Goal: Information Seeking & Learning: Learn about a topic

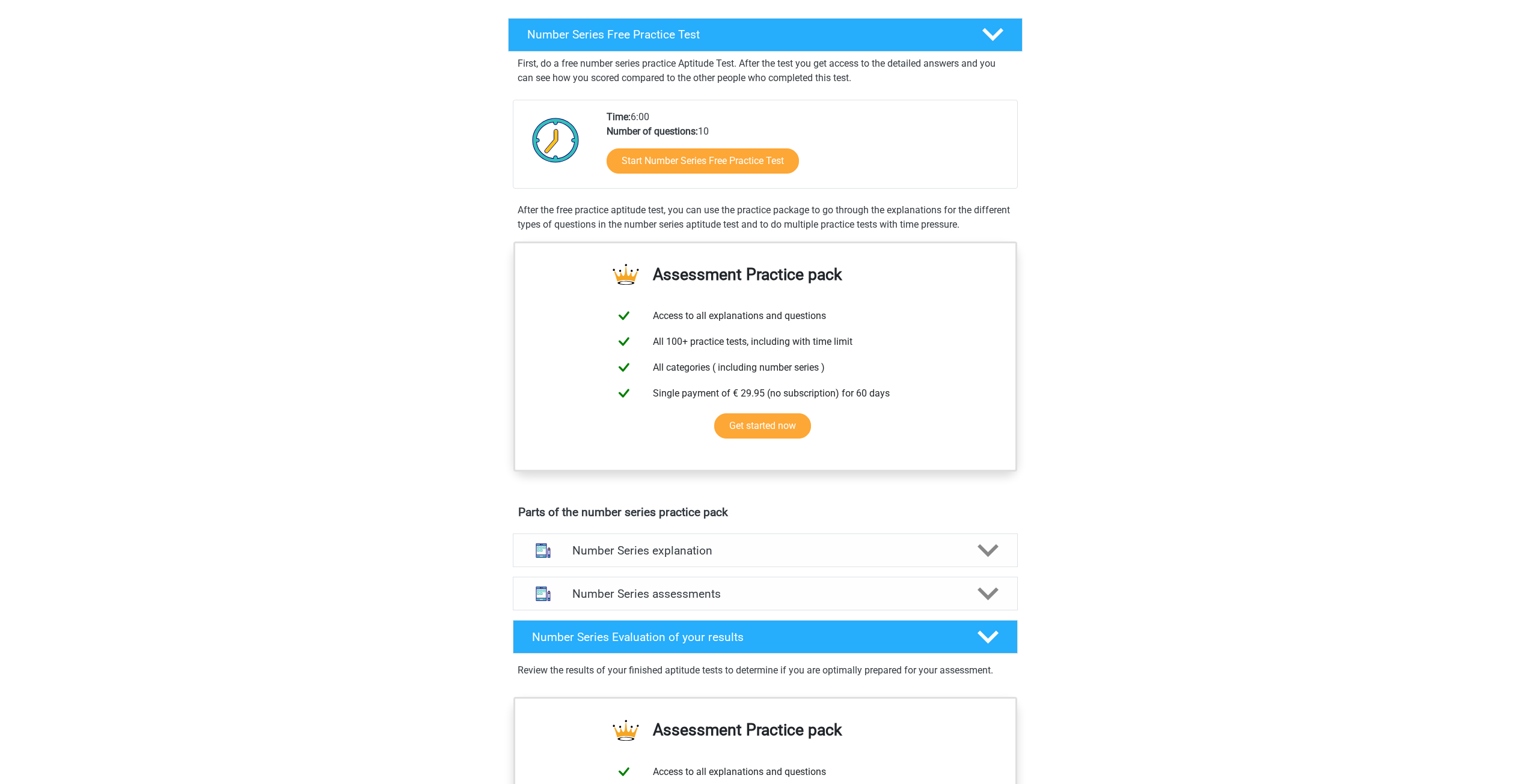
scroll to position [60, 0]
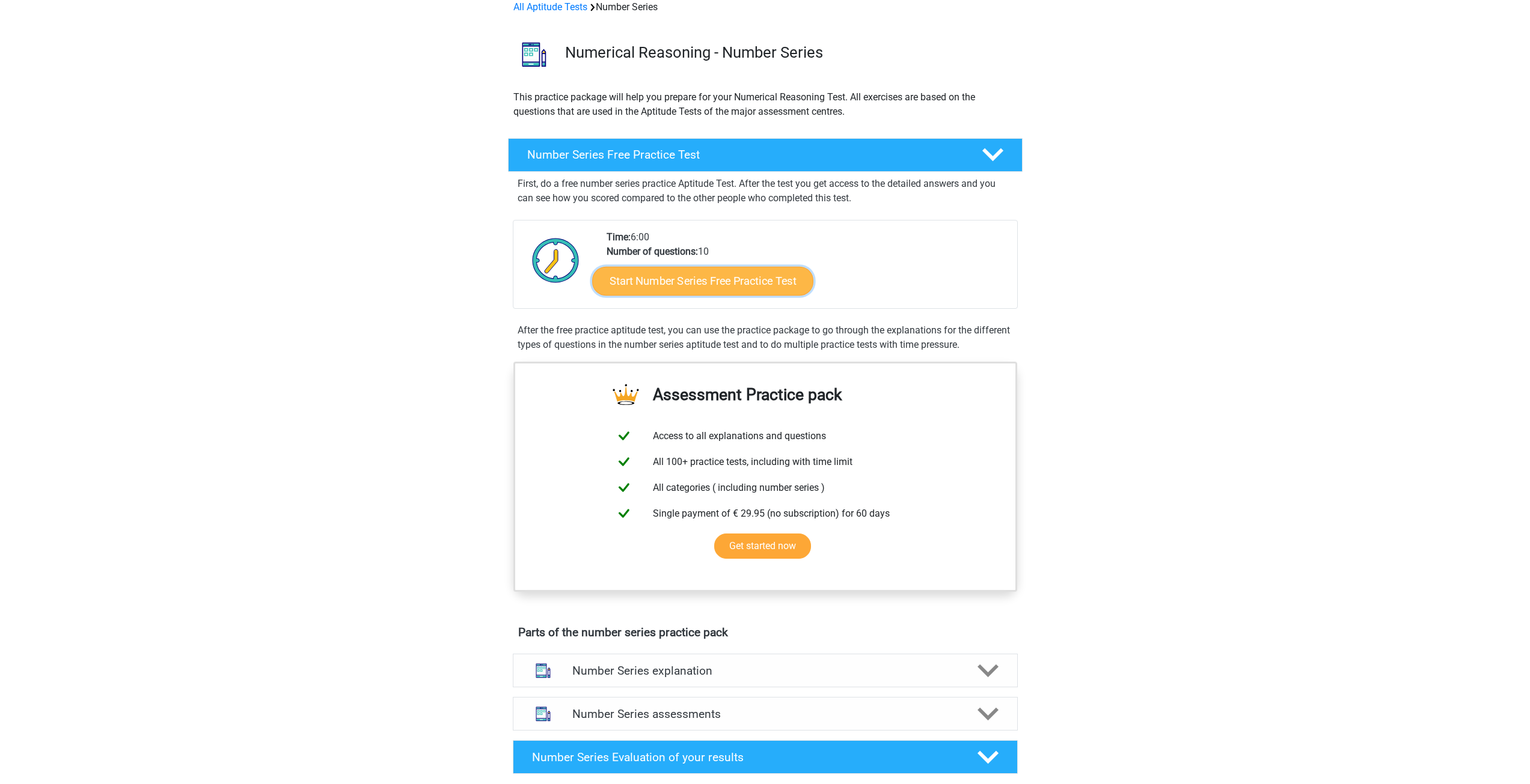
click at [740, 276] on link "Start Number Series Free Practice Test" at bounding box center [703, 281] width 221 height 29
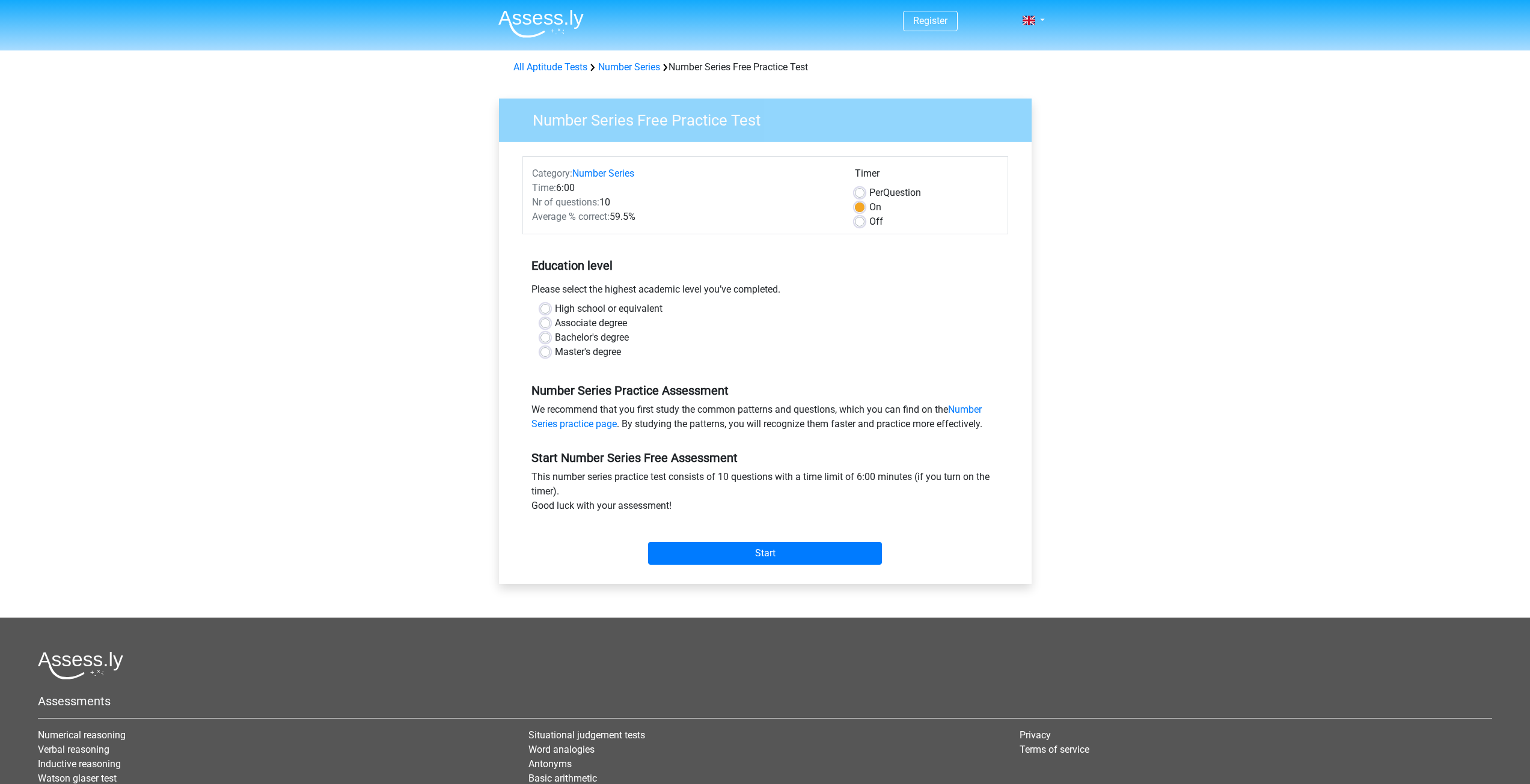
click at [539, 338] on div "High school or equivalent Associate degree Bachelor's degree Master's degree" at bounding box center [765, 331] width 468 height 58
click at [555, 341] on label "Bachelor's degree" at bounding box center [591, 338] width 74 height 14
click at [542, 341] on input "Bachelor's degree" at bounding box center [545, 336] width 10 height 12
radio input "true"
click at [768, 545] on input "Start" at bounding box center [765, 553] width 234 height 23
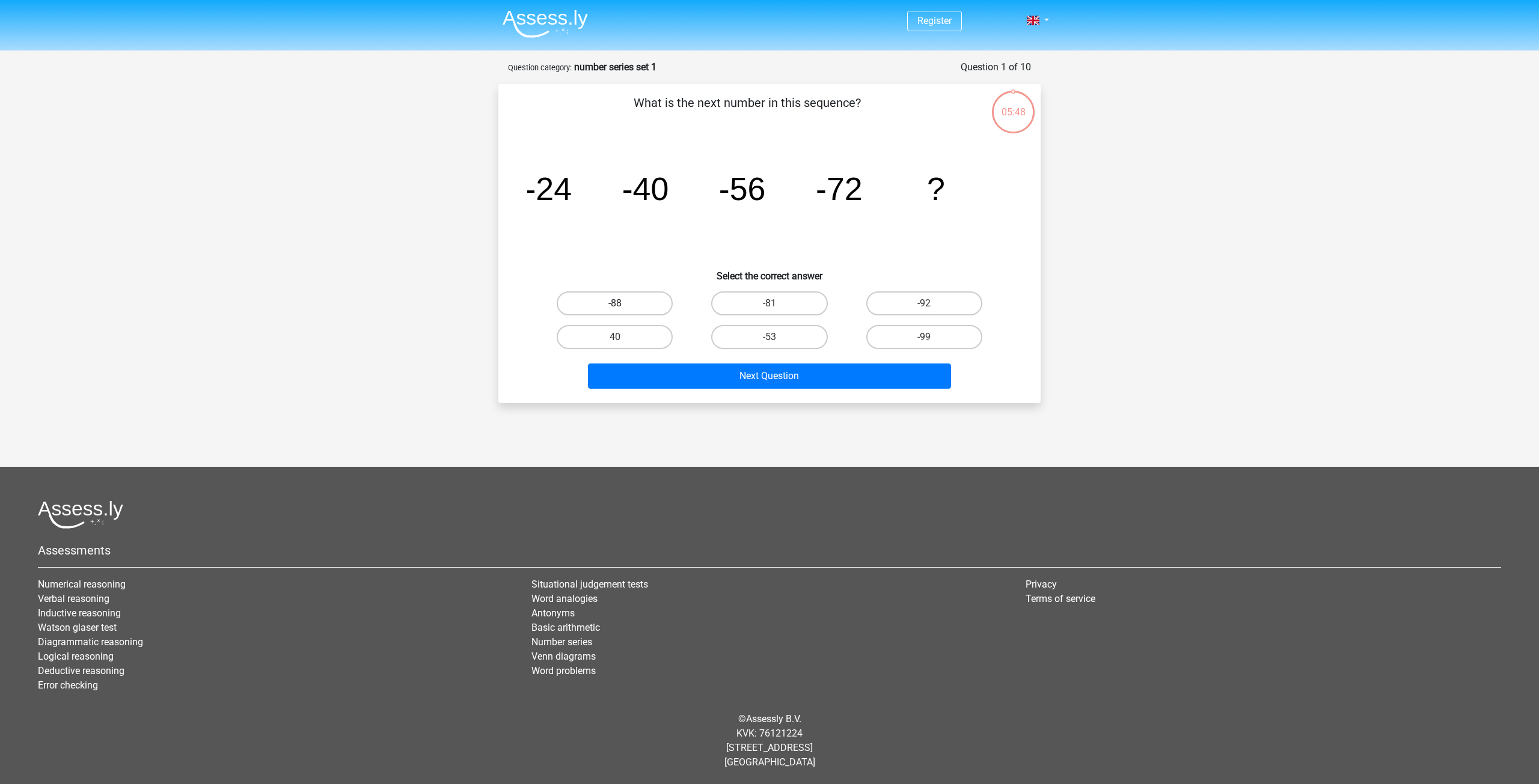
click at [632, 300] on label "-88" at bounding box center [615, 304] width 116 height 24
click at [623, 304] on input "-88" at bounding box center [619, 308] width 8 height 8
radio input "true"
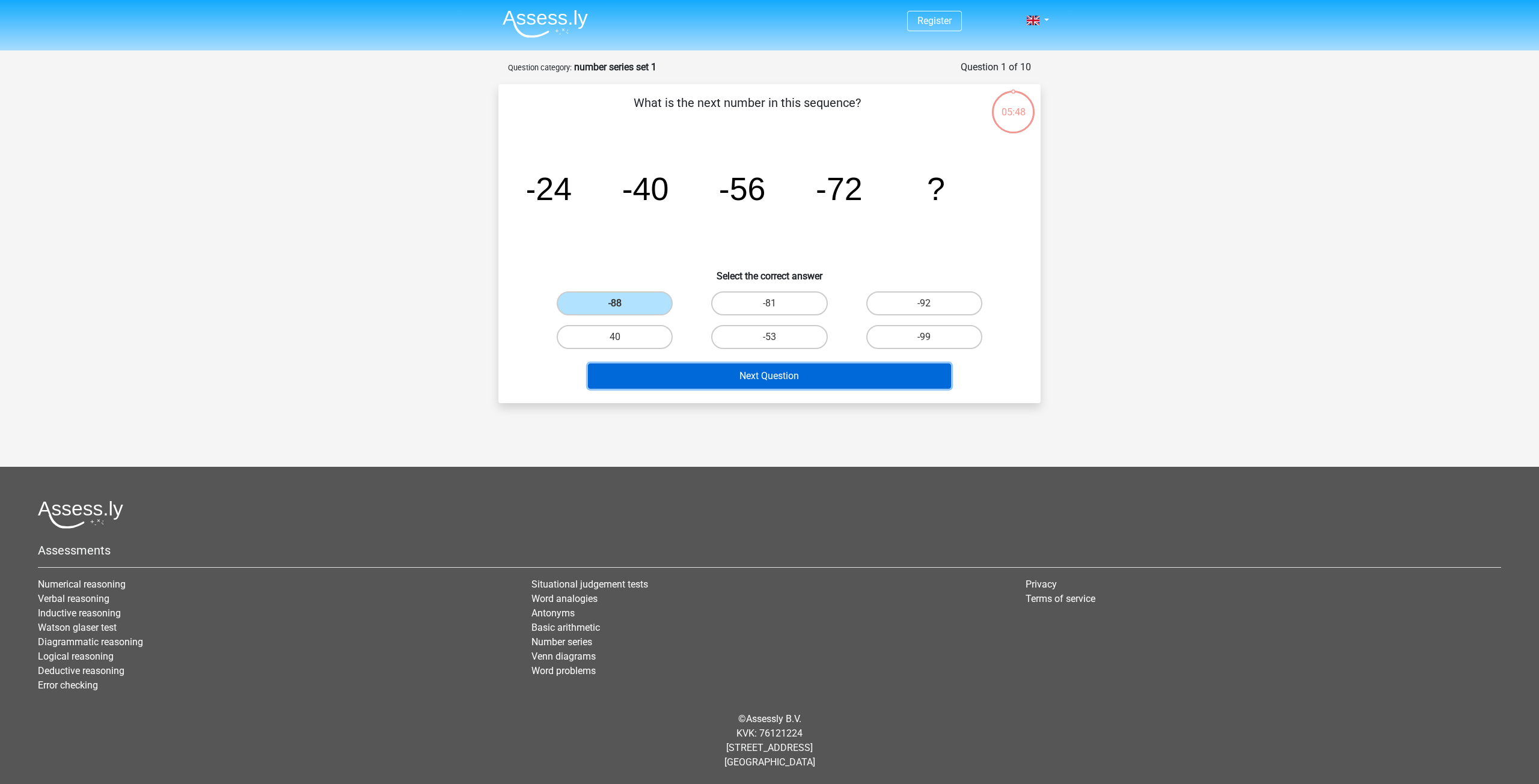
click at [768, 379] on button "Next Question" at bounding box center [769, 376] width 364 height 25
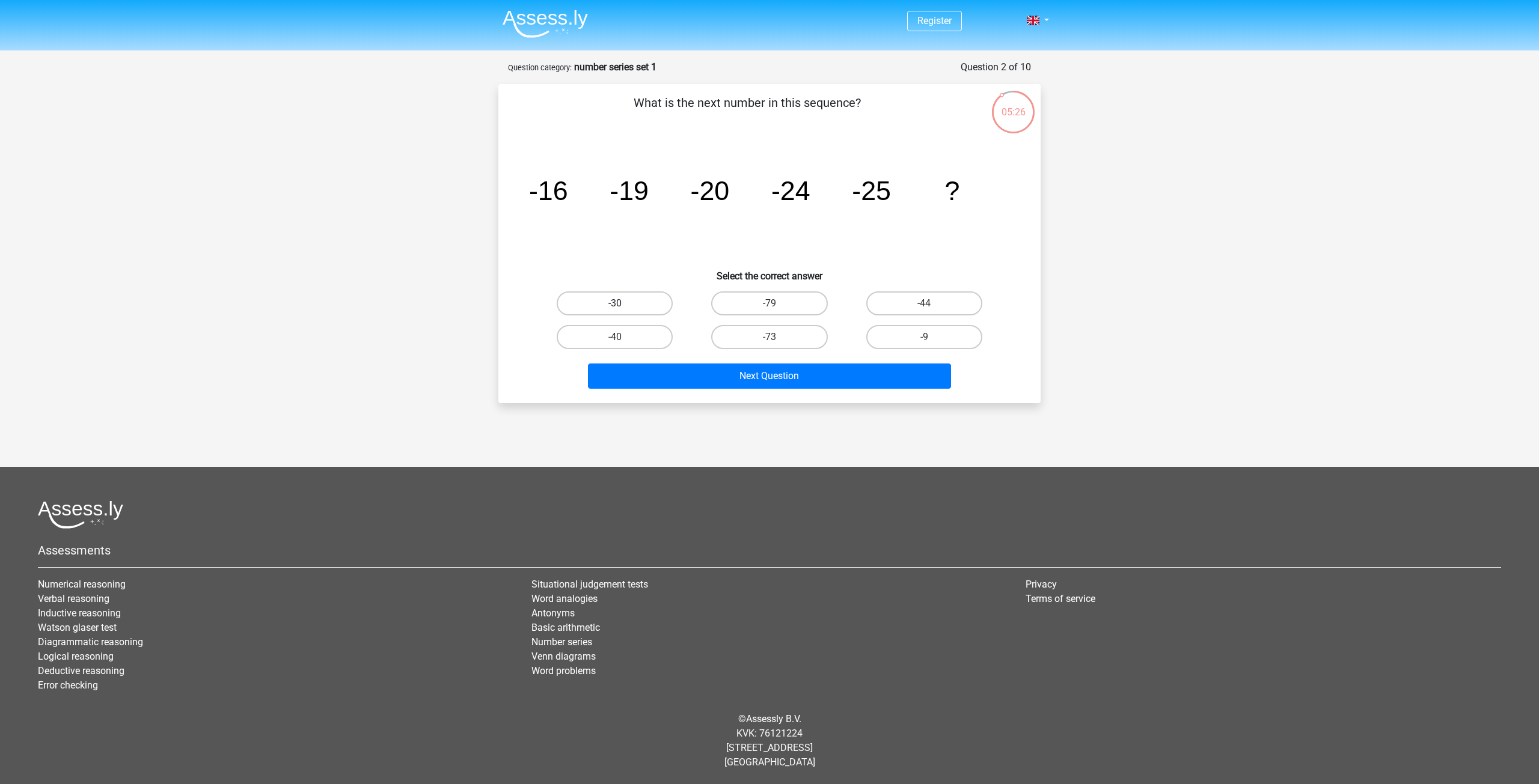
click at [619, 300] on label "-30" at bounding box center [615, 304] width 116 height 24
click at [619, 304] on input "-30" at bounding box center [619, 308] width 8 height 8
radio input "true"
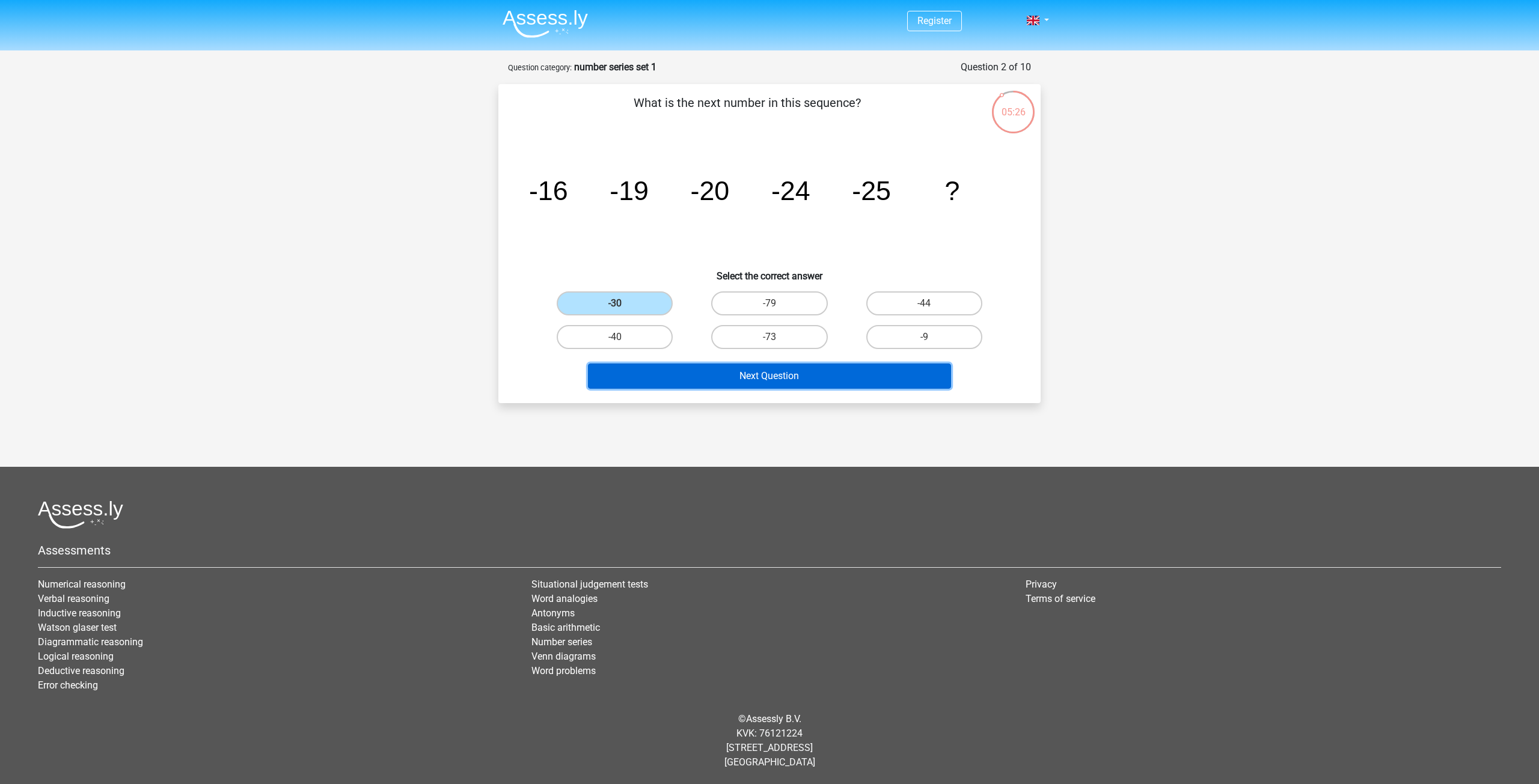
click at [796, 373] on button "Next Question" at bounding box center [769, 376] width 364 height 25
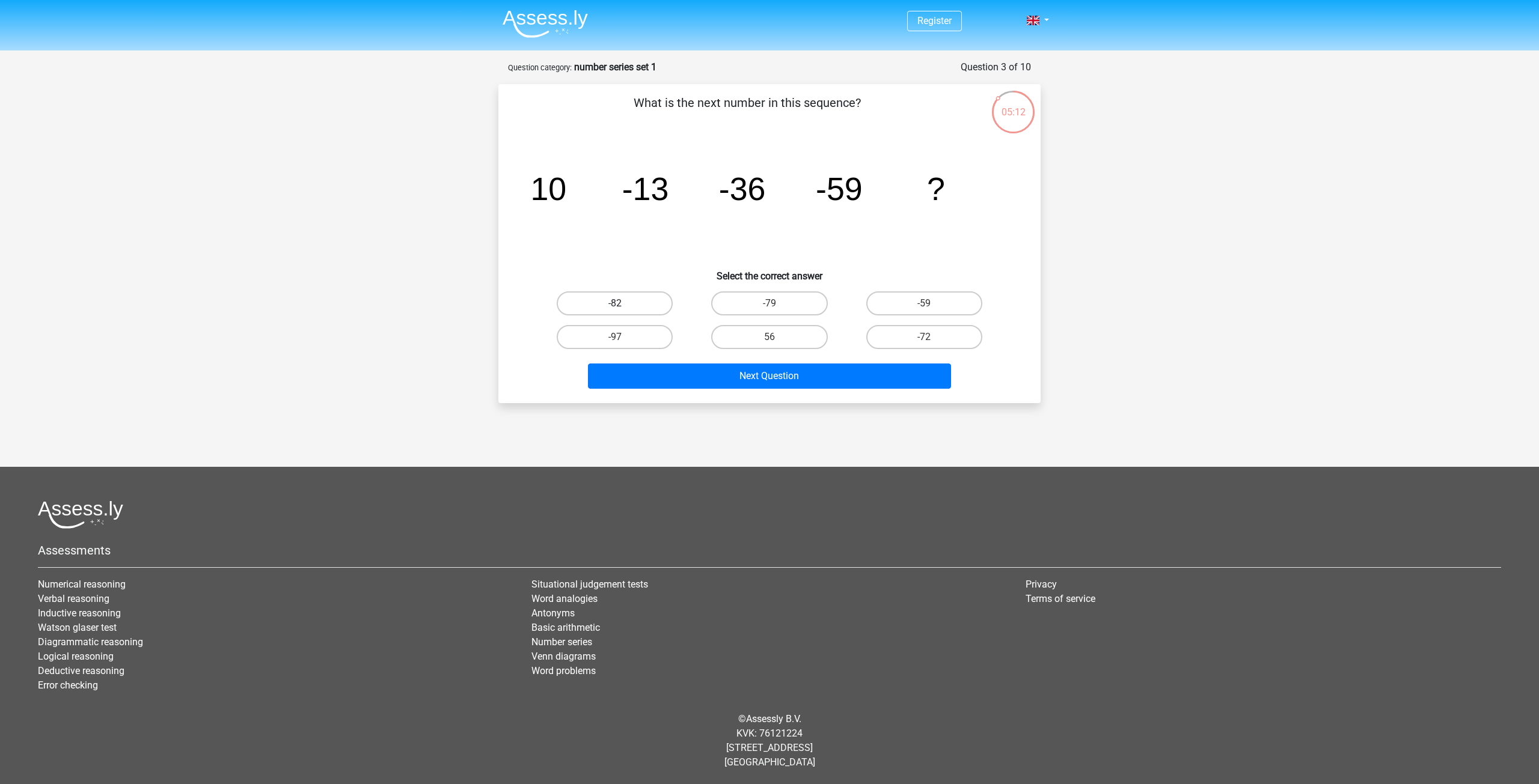
click at [637, 303] on label "-82" at bounding box center [615, 304] width 116 height 24
click at [623, 304] on input "-82" at bounding box center [619, 308] width 8 height 8
radio input "true"
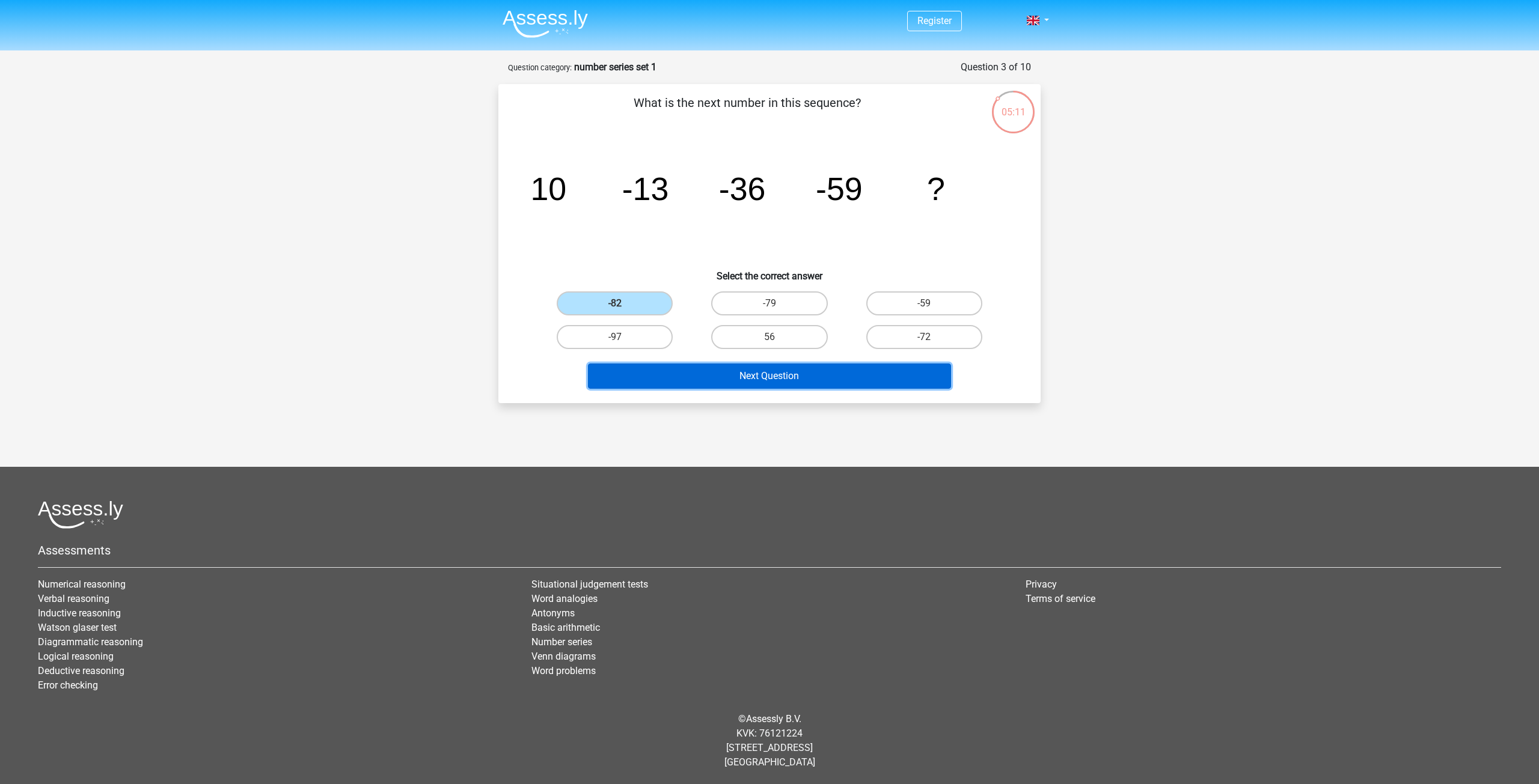
click at [798, 380] on button "Next Question" at bounding box center [769, 376] width 364 height 25
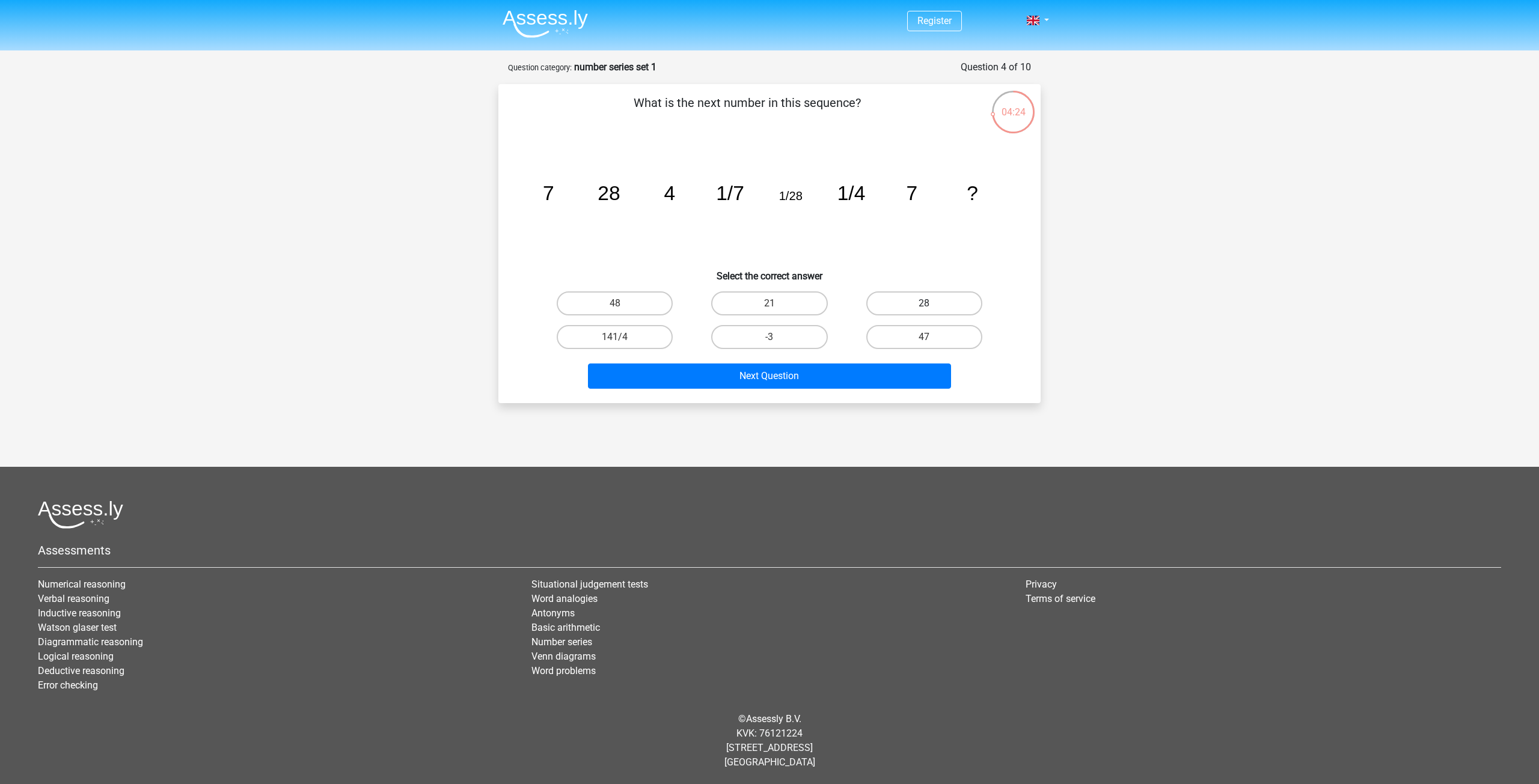
click at [930, 296] on label "28" at bounding box center [924, 304] width 116 height 24
click at [930, 304] on input "28" at bounding box center [928, 308] width 8 height 8
radio input "true"
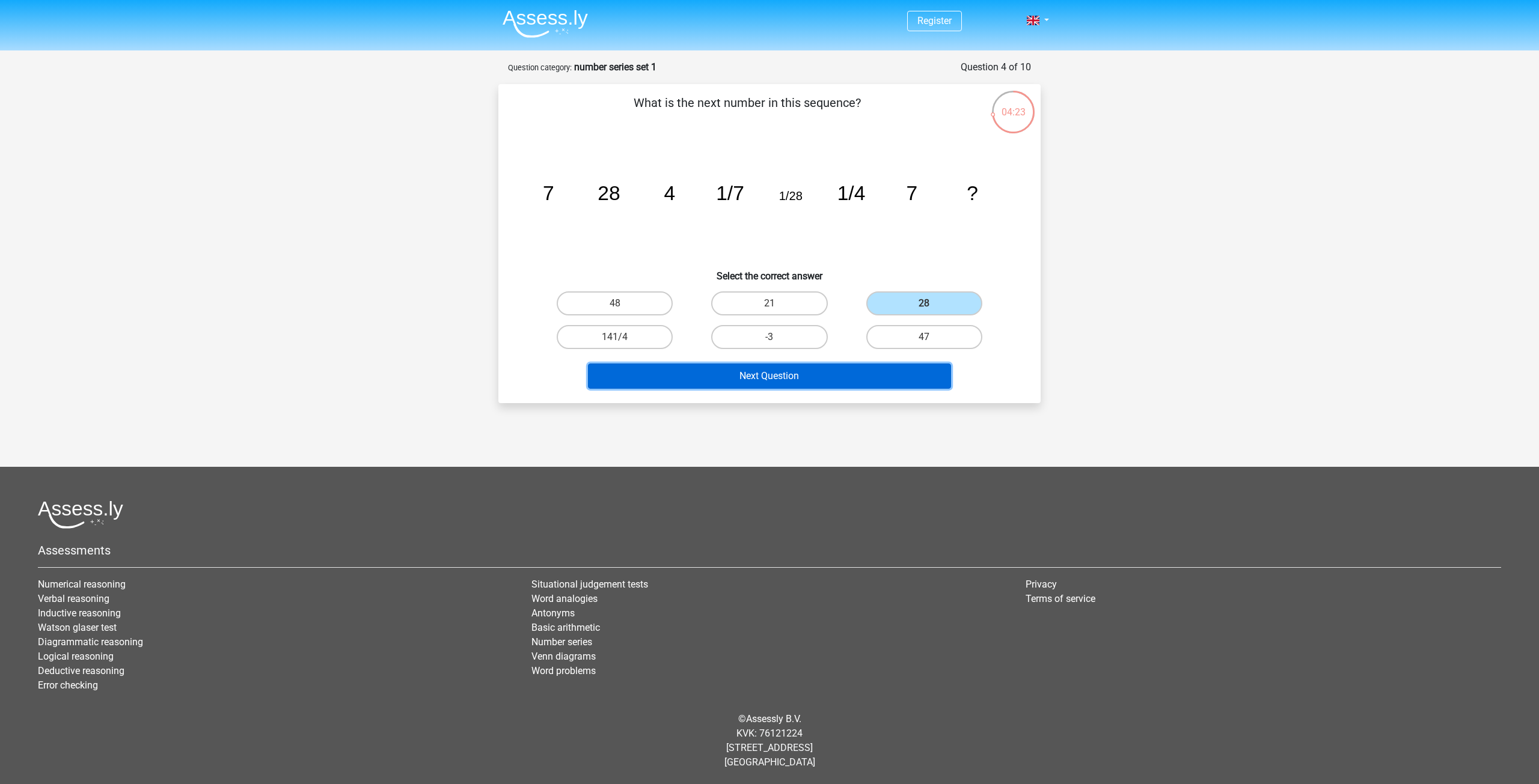
click at [830, 382] on button "Next Question" at bounding box center [769, 376] width 364 height 25
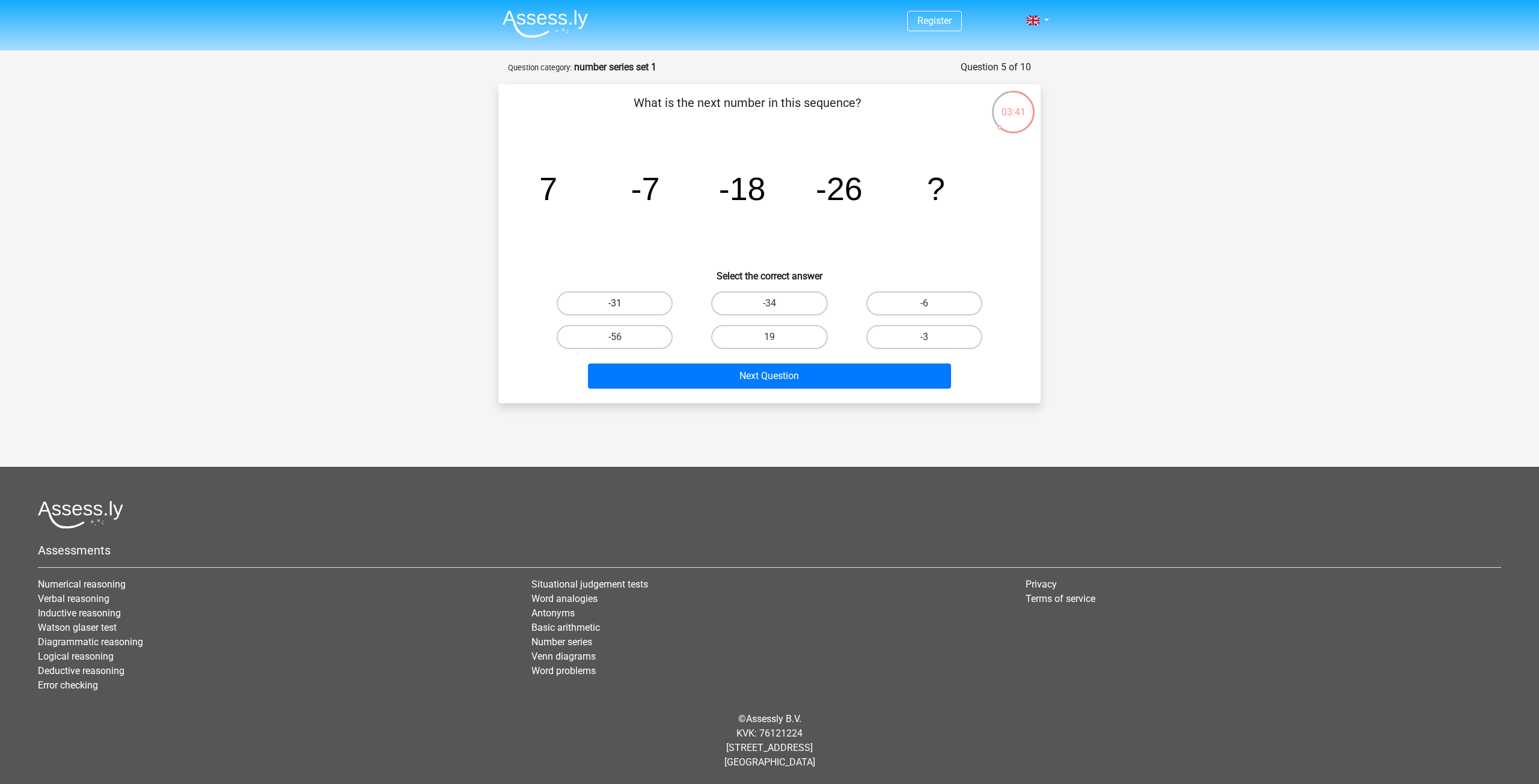
click at [598, 309] on label "-31" at bounding box center [615, 304] width 116 height 24
click at [615, 309] on input "-31" at bounding box center [619, 308] width 8 height 8
radio input "true"
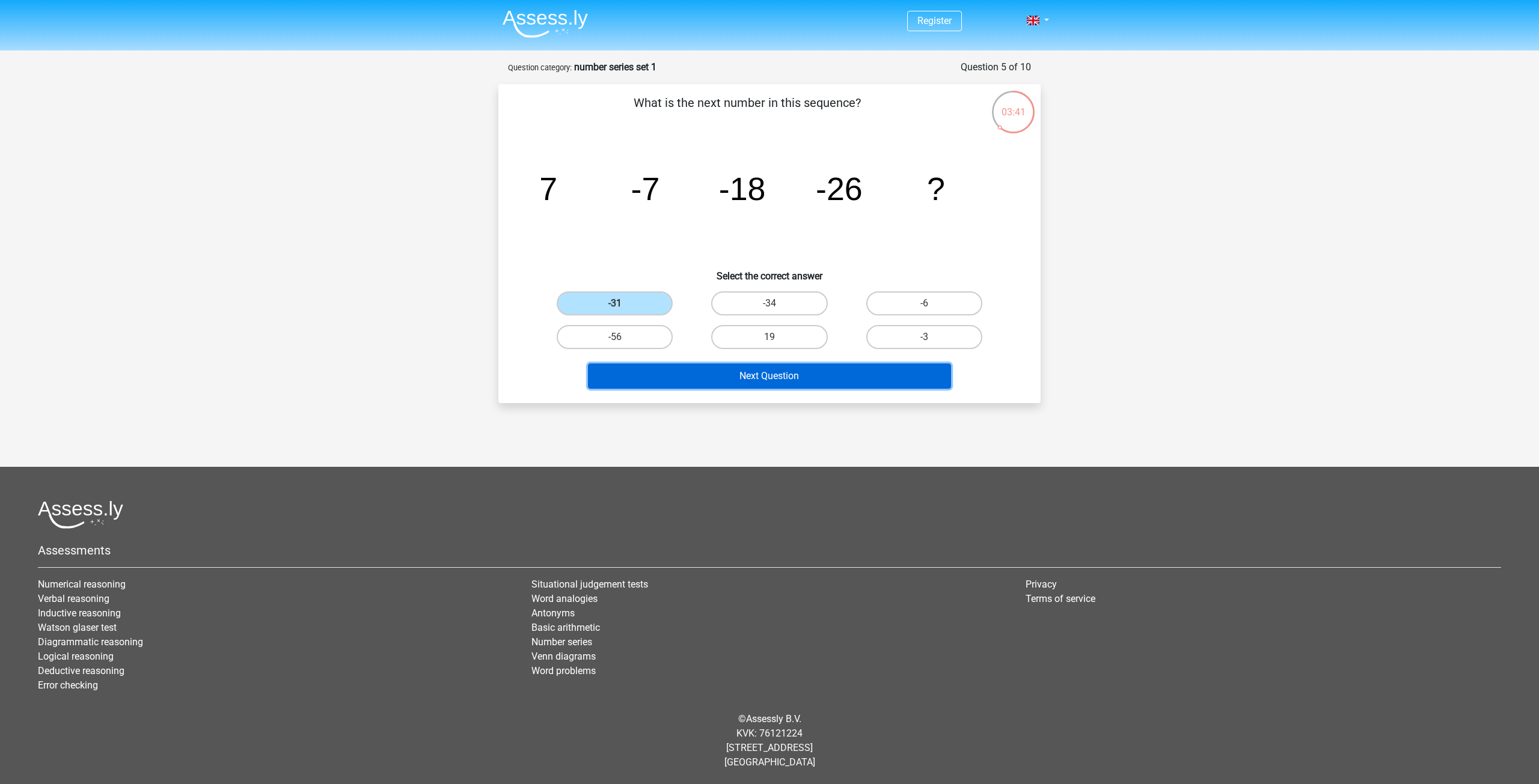
click at [807, 384] on button "Next Question" at bounding box center [769, 376] width 364 height 25
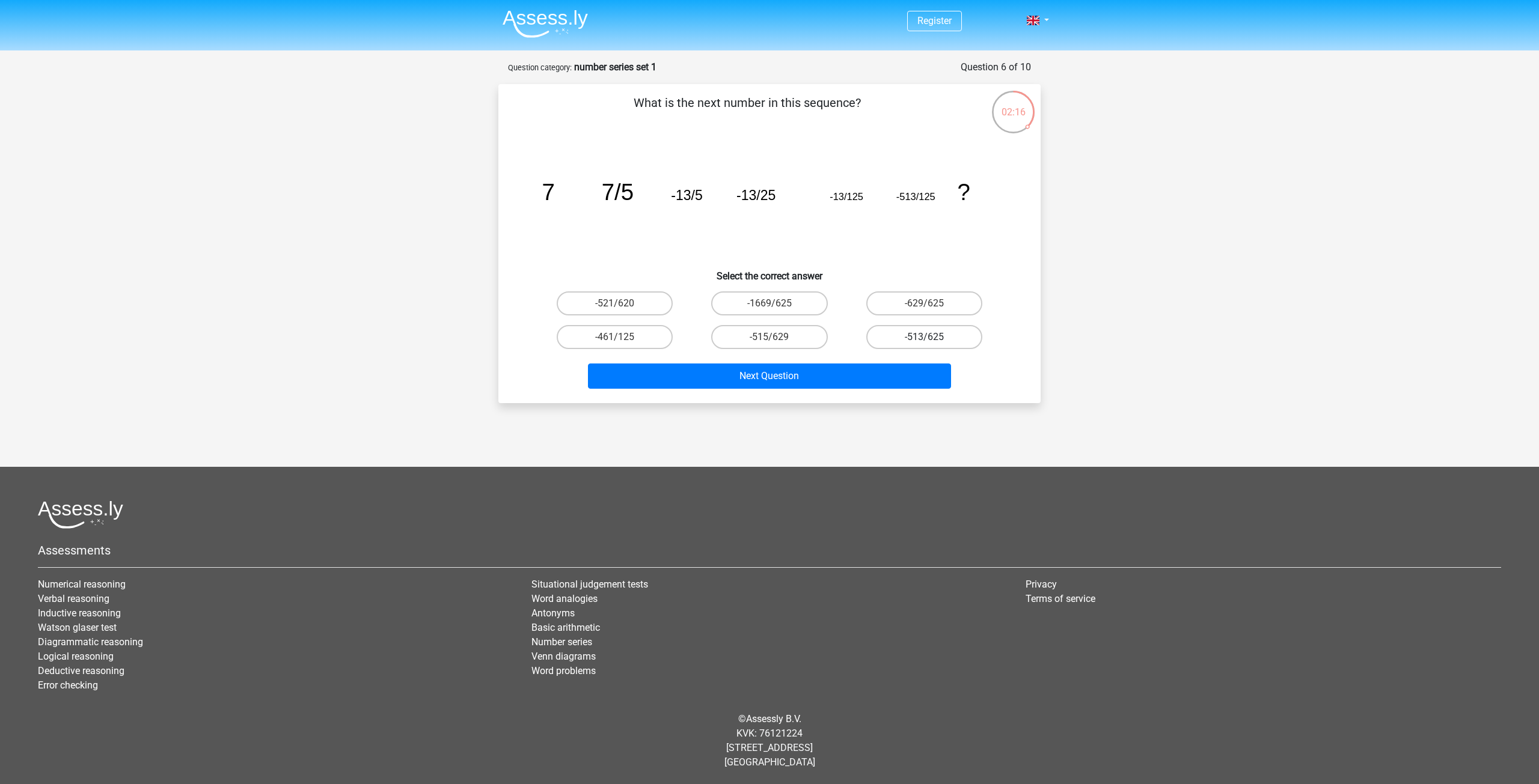
click at [905, 343] on label "-513/625" at bounding box center [924, 337] width 116 height 24
click at [924, 343] on input "-513/625" at bounding box center [928, 341] width 8 height 8
radio input "true"
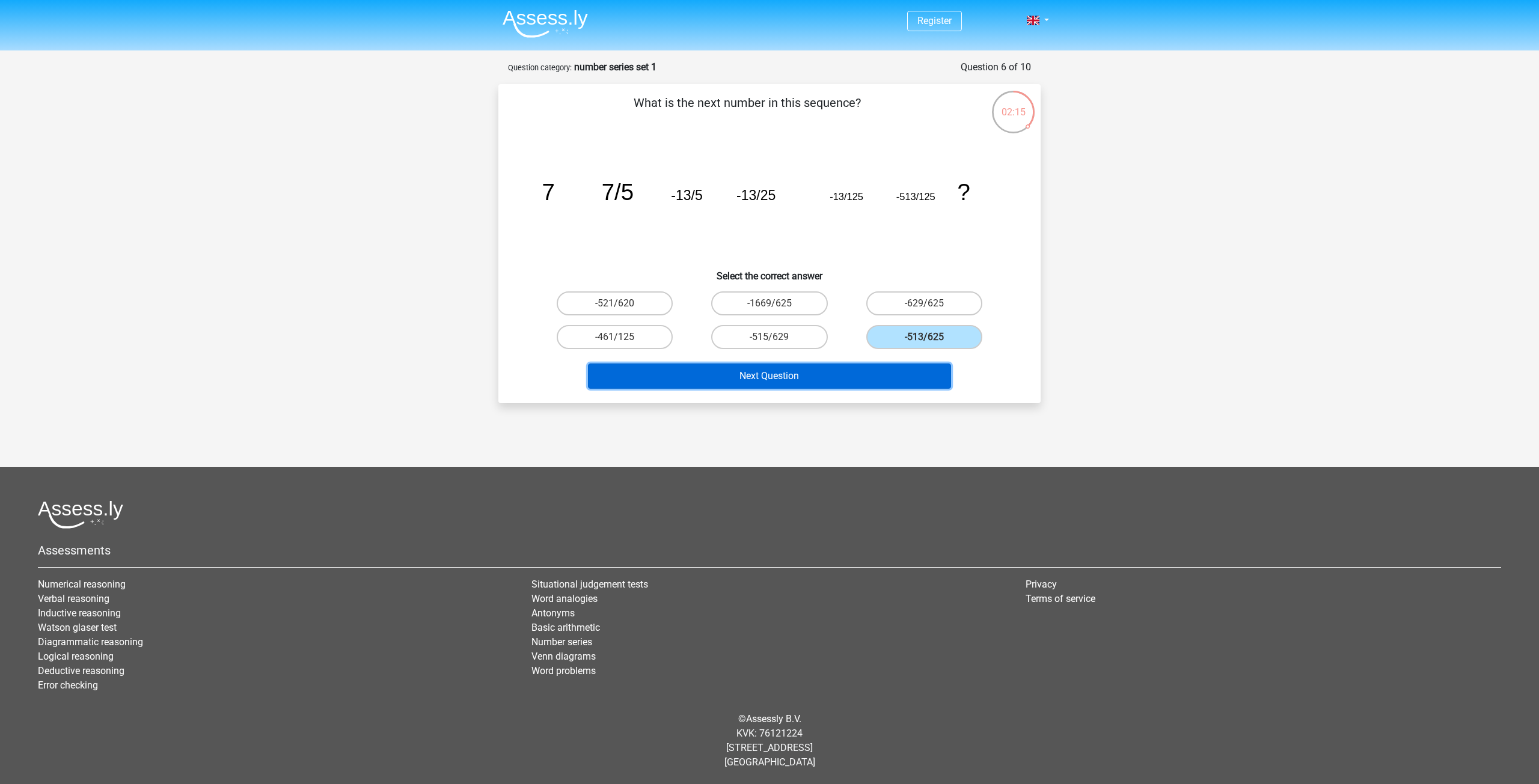
click at [871, 386] on button "Next Question" at bounding box center [769, 376] width 364 height 25
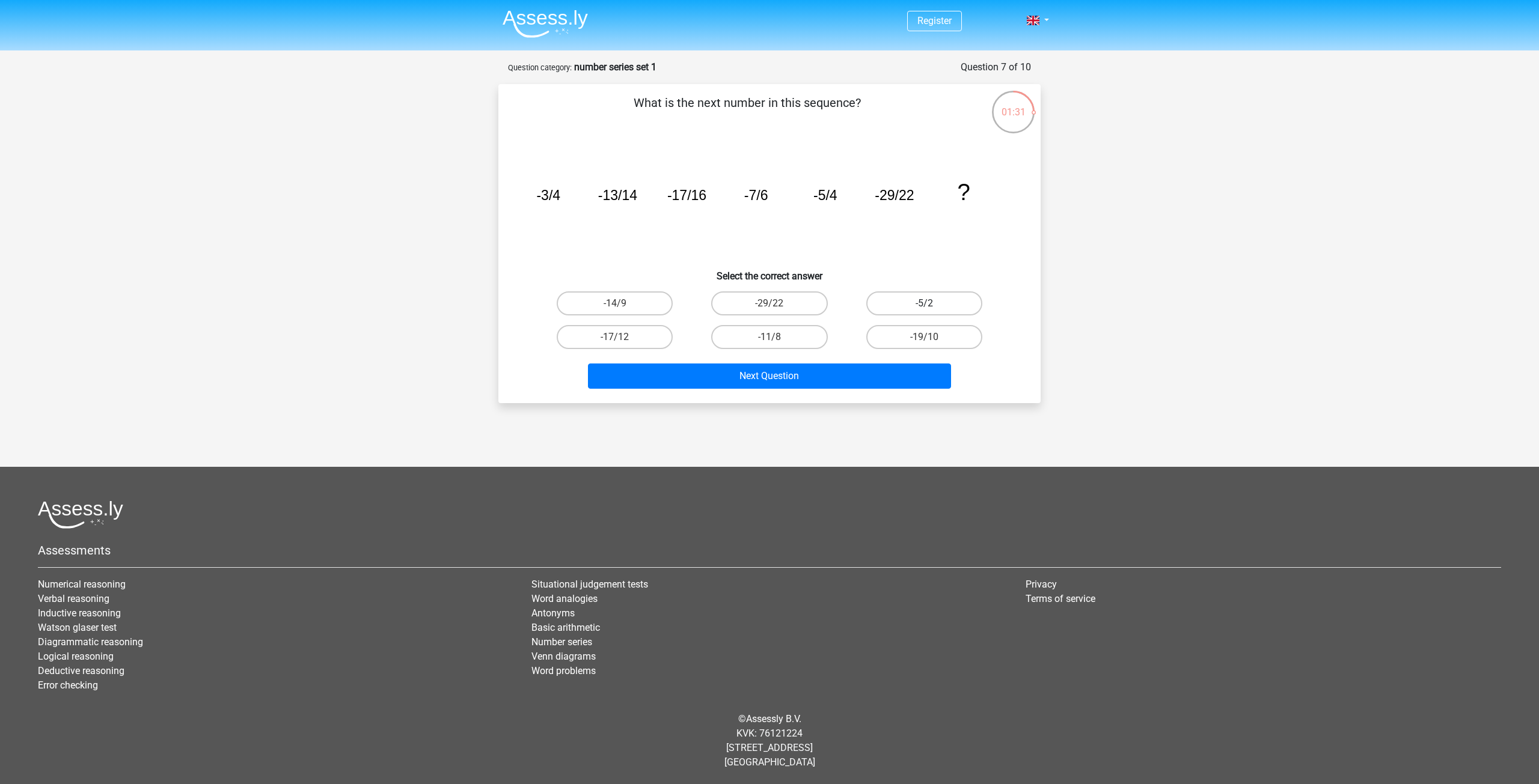
click at [903, 304] on label "-5/2" at bounding box center [924, 304] width 116 height 24
click at [924, 304] on input "-5/2" at bounding box center [928, 308] width 8 height 8
radio input "true"
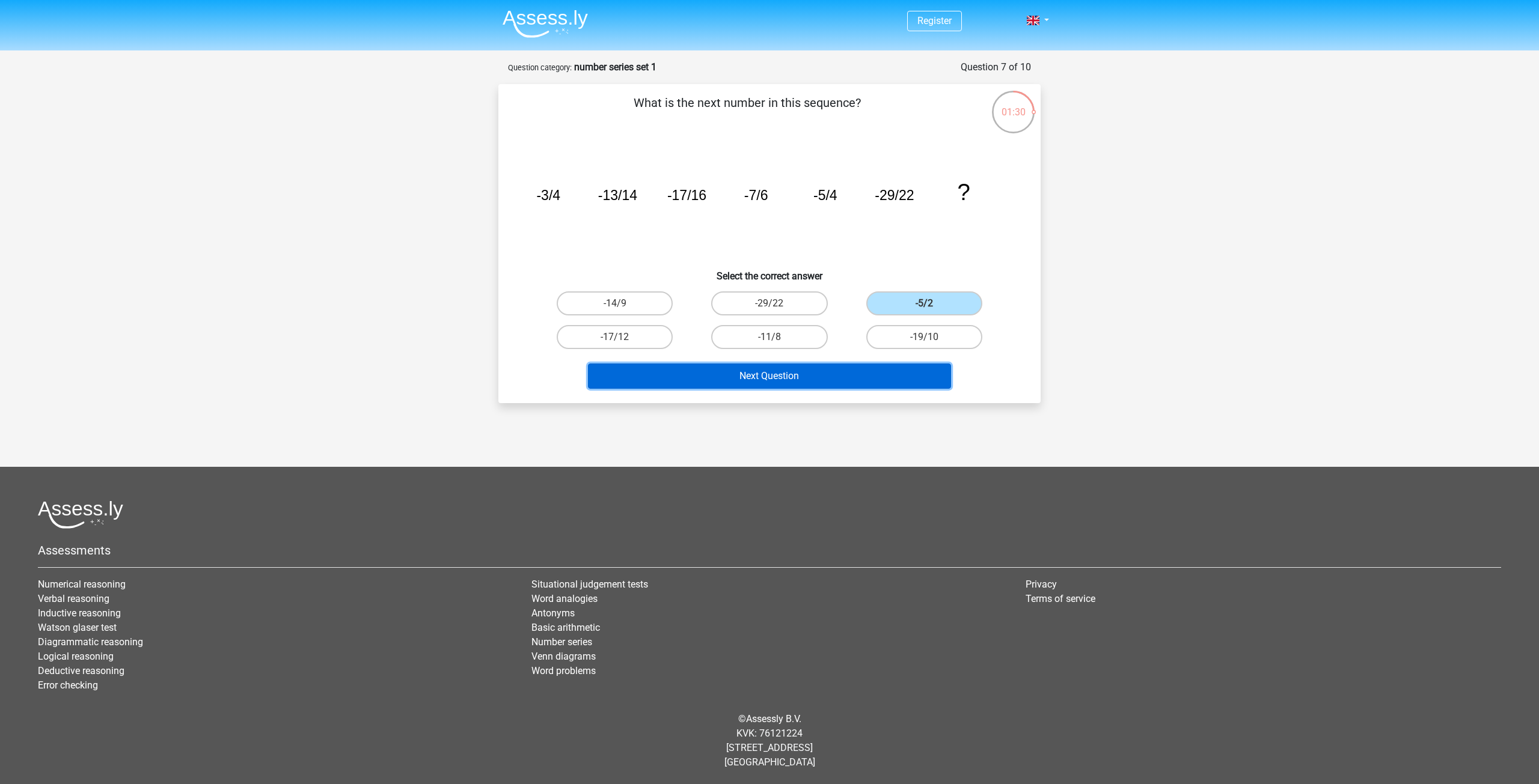
click at [828, 378] on button "Next Question" at bounding box center [769, 376] width 364 height 25
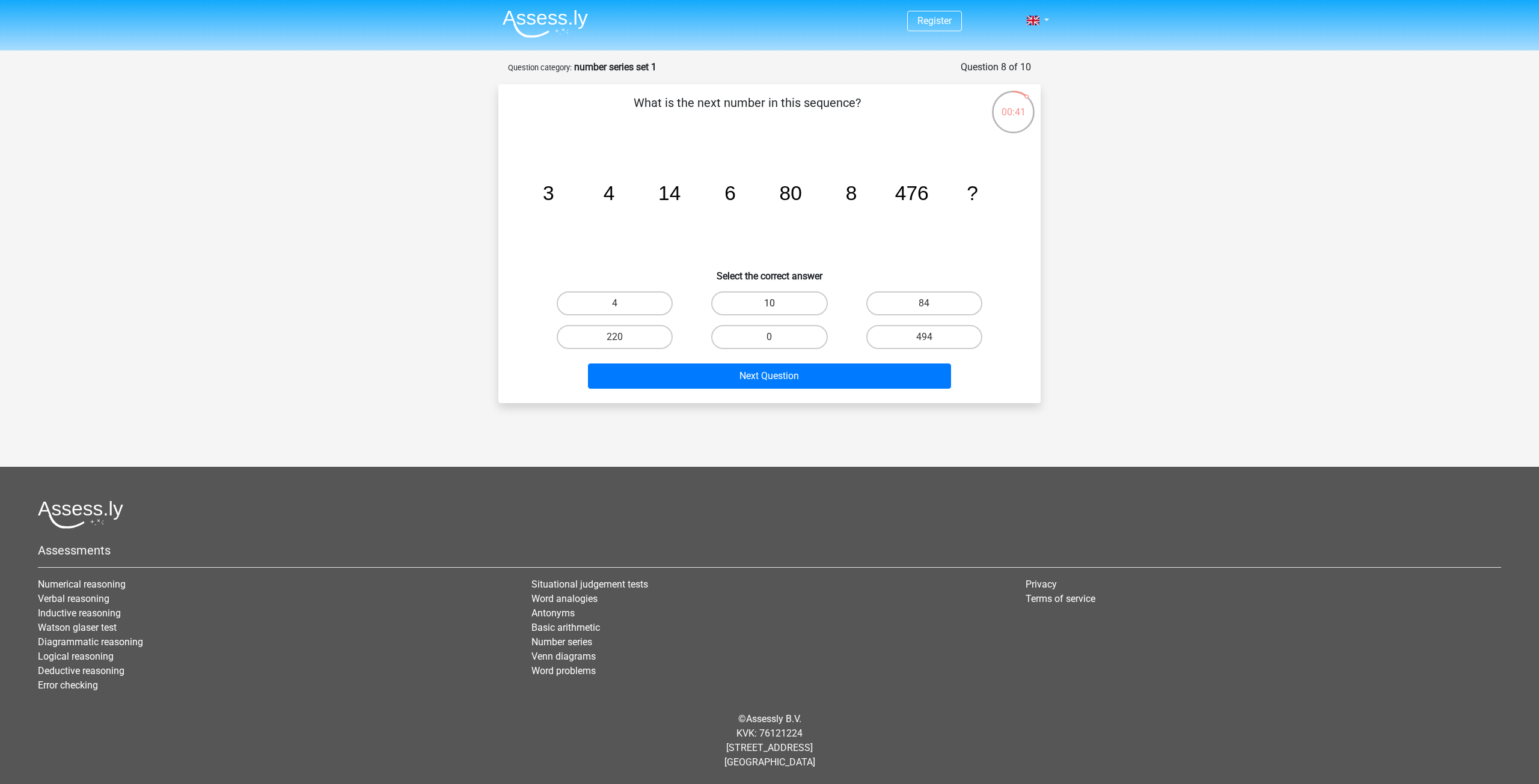
click at [789, 306] on label "10" at bounding box center [769, 304] width 116 height 24
click at [778, 306] on input "10" at bounding box center [774, 308] width 8 height 8
radio input "true"
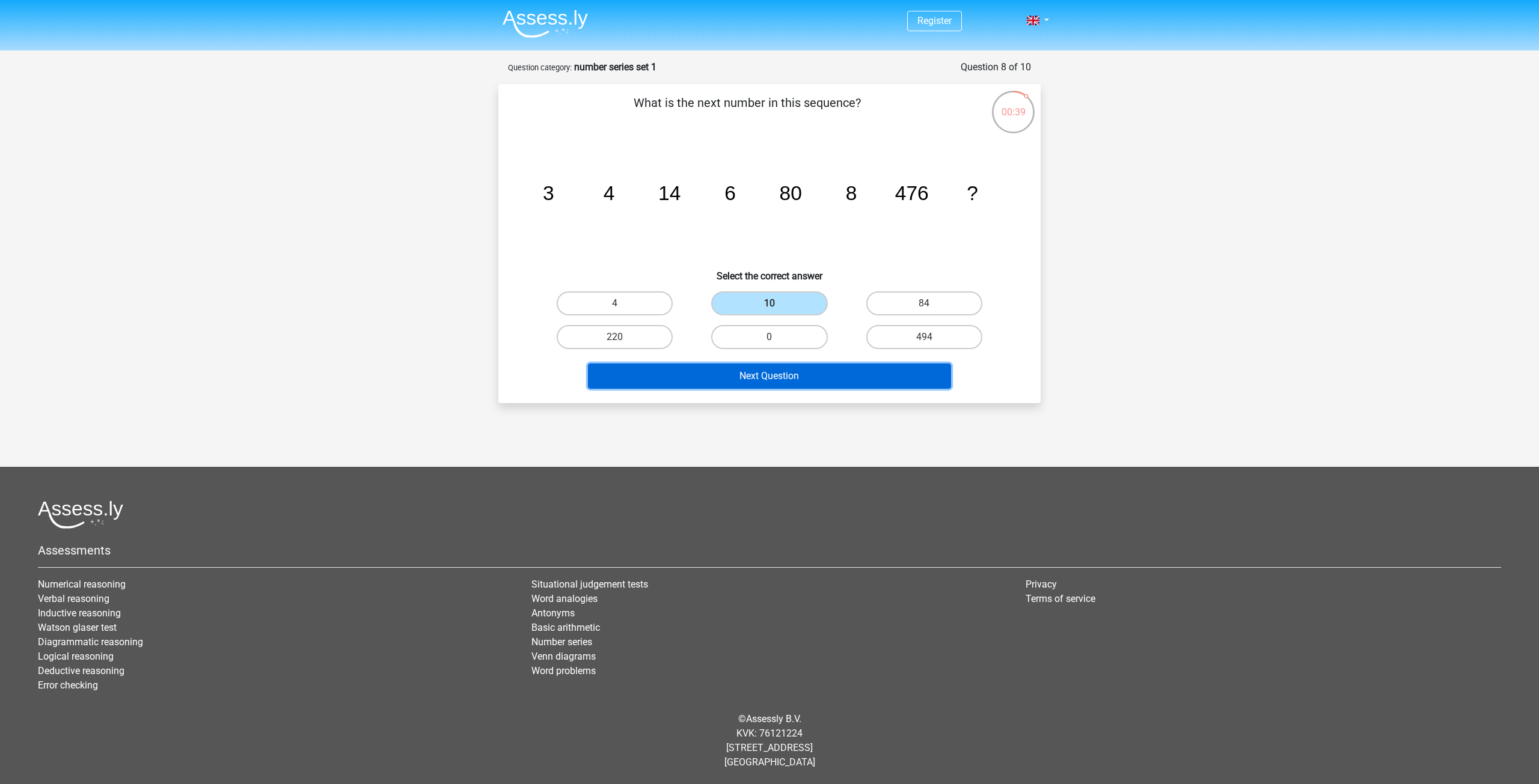
click at [822, 373] on button "Next Question" at bounding box center [769, 376] width 364 height 25
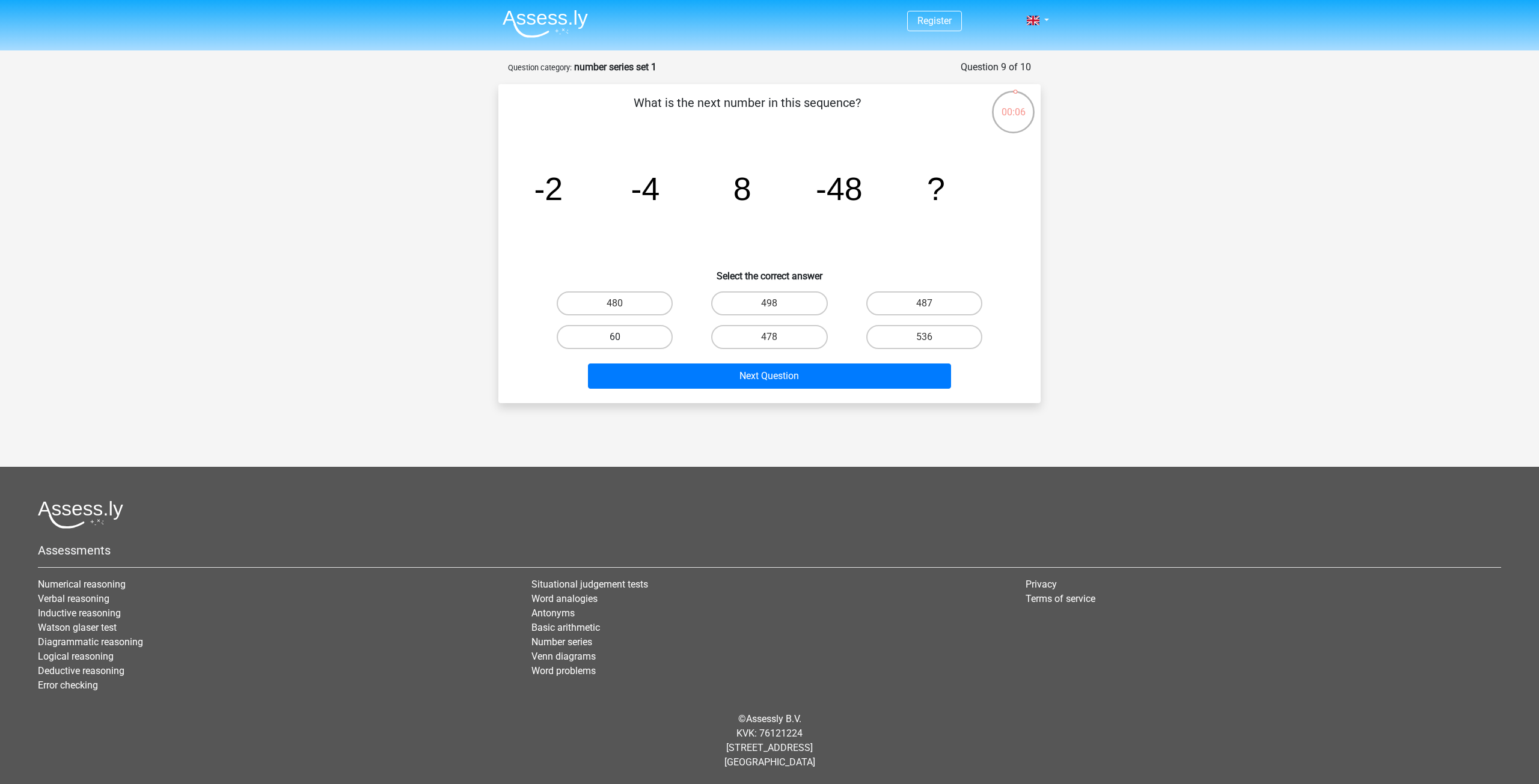
click at [651, 336] on label "60" at bounding box center [615, 337] width 116 height 24
click at [623, 337] on input "60" at bounding box center [619, 341] width 8 height 8
radio input "true"
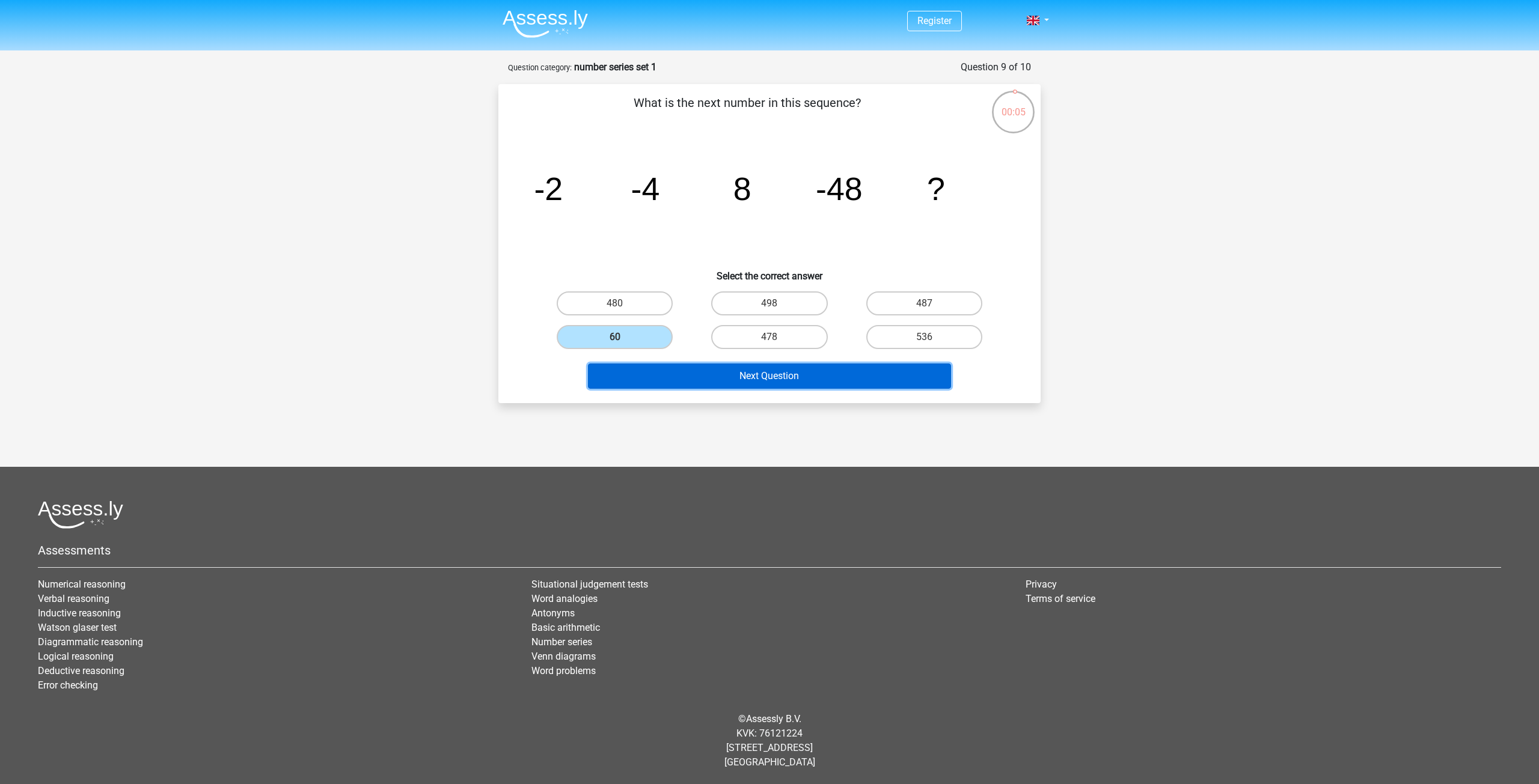
click at [788, 380] on button "Next Question" at bounding box center [769, 376] width 364 height 25
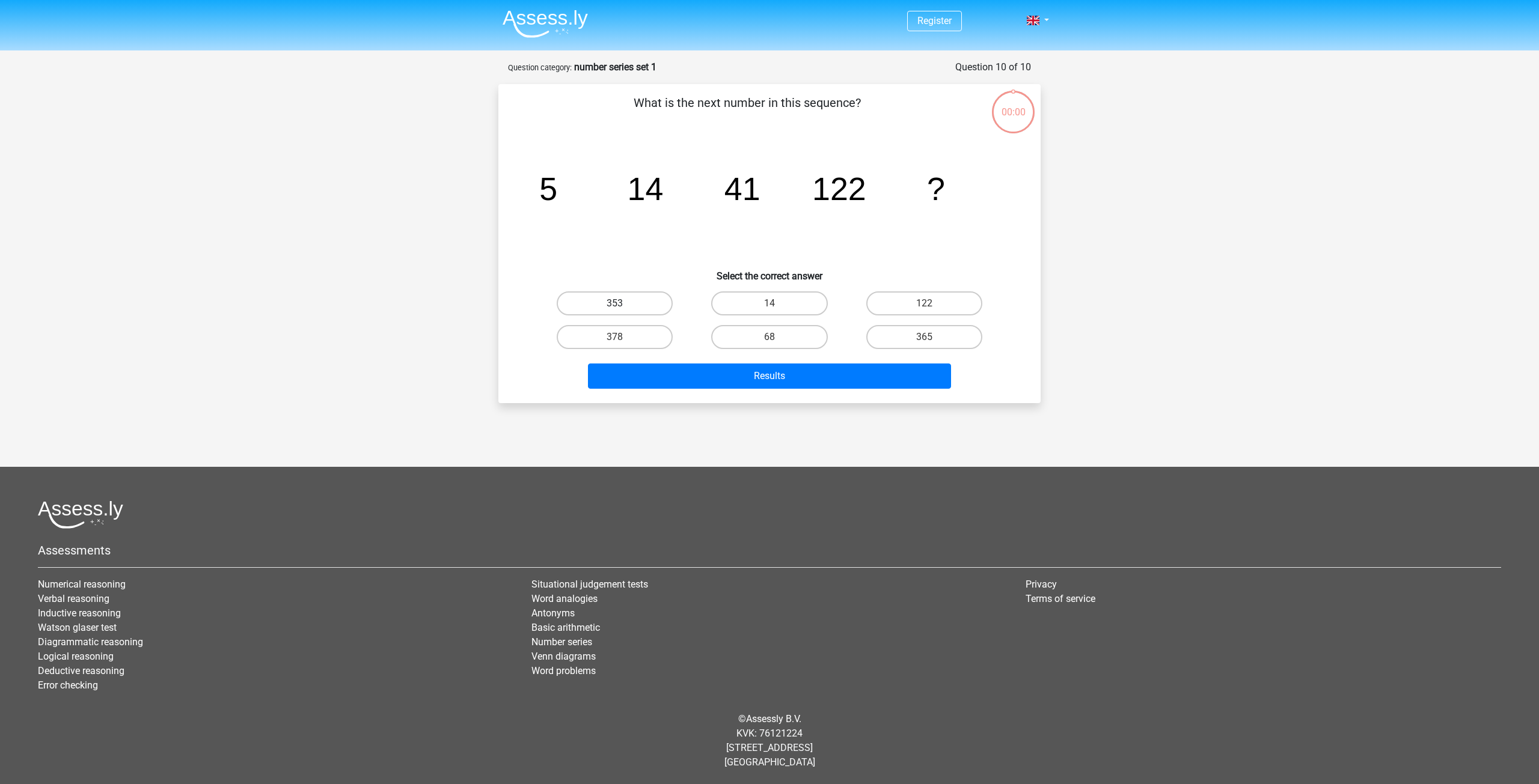
click at [635, 301] on label "353" at bounding box center [615, 304] width 116 height 24
click at [623, 304] on input "353" at bounding box center [619, 308] width 8 height 8
radio input "true"
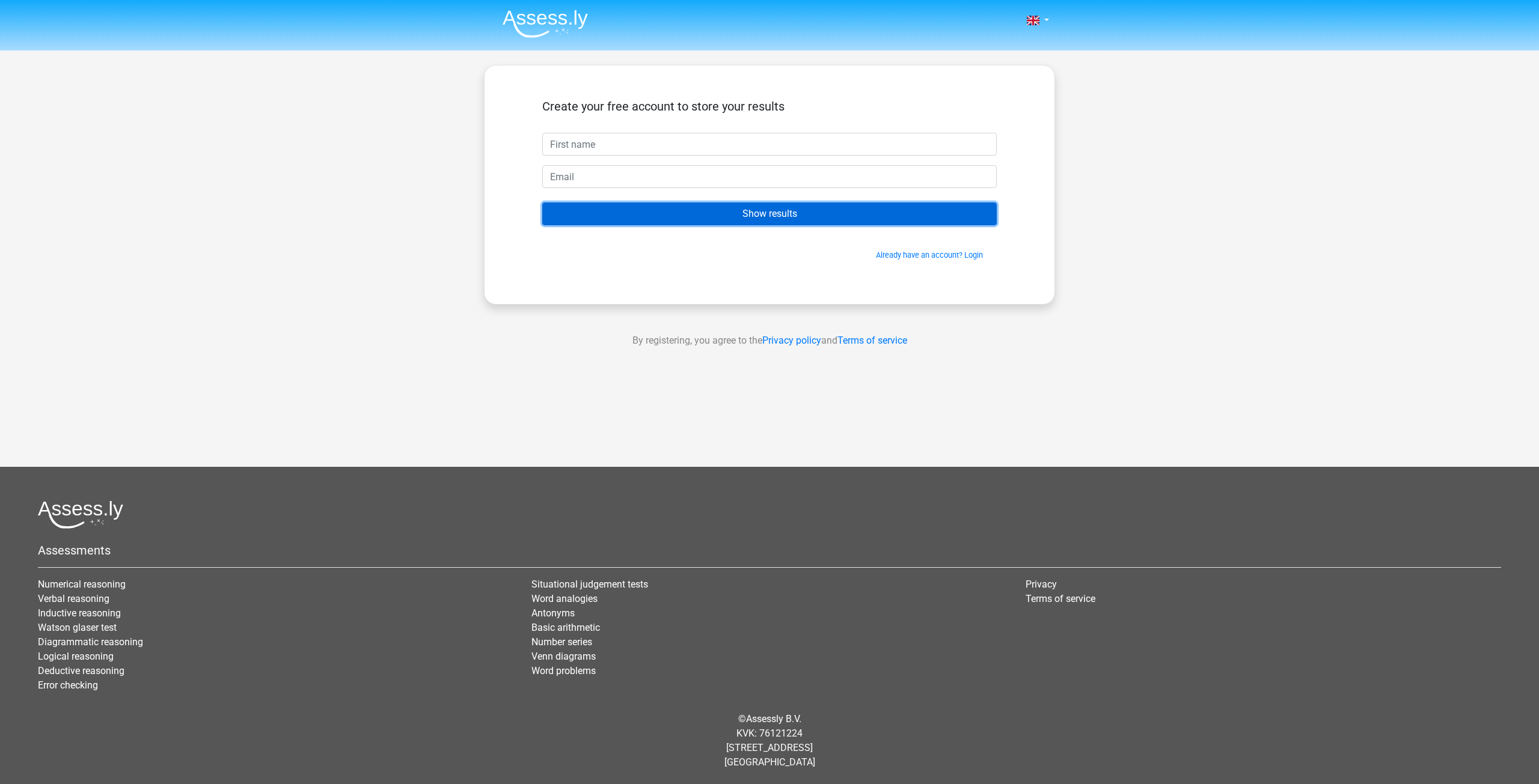
click at [805, 219] on input "Show results" at bounding box center [769, 214] width 454 height 23
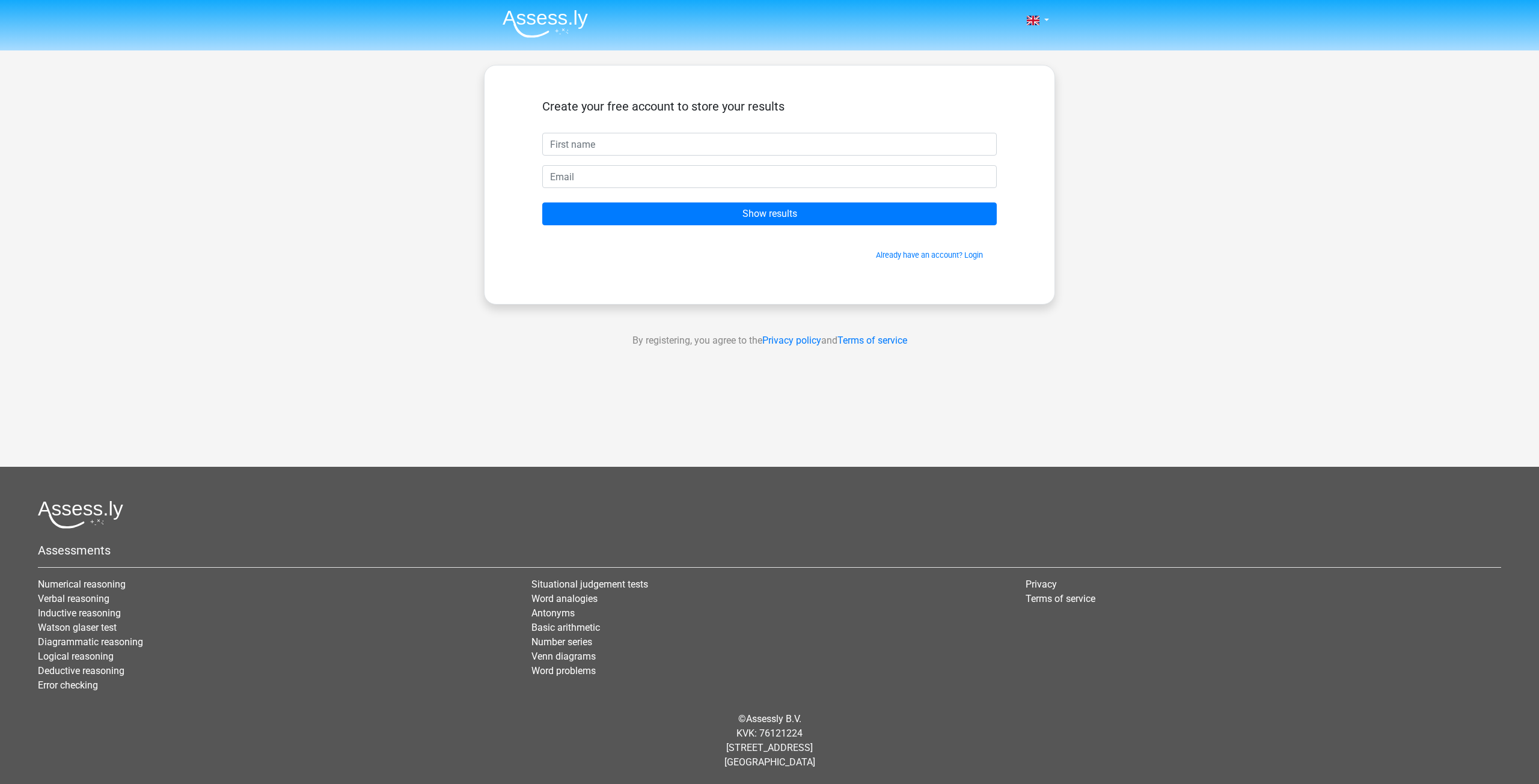
click at [786, 268] on div "Create your free account to store your results Show results Already have an acc…" at bounding box center [769, 185] width 512 height 181
